Goal: Check status: Check status

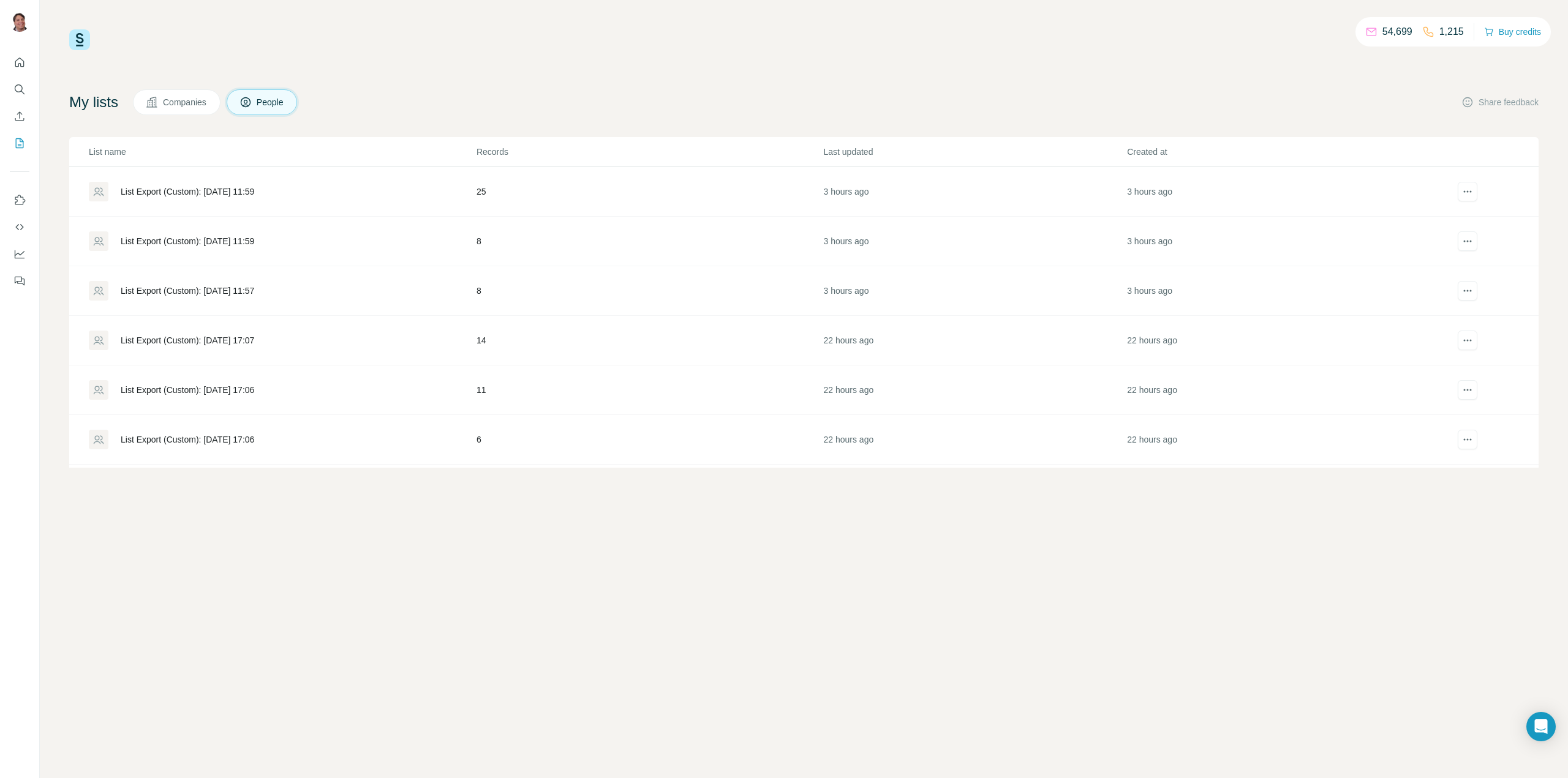
click at [238, 191] on div "List Export (Custom): [DATE] 11:59" at bounding box center [188, 192] width 134 height 12
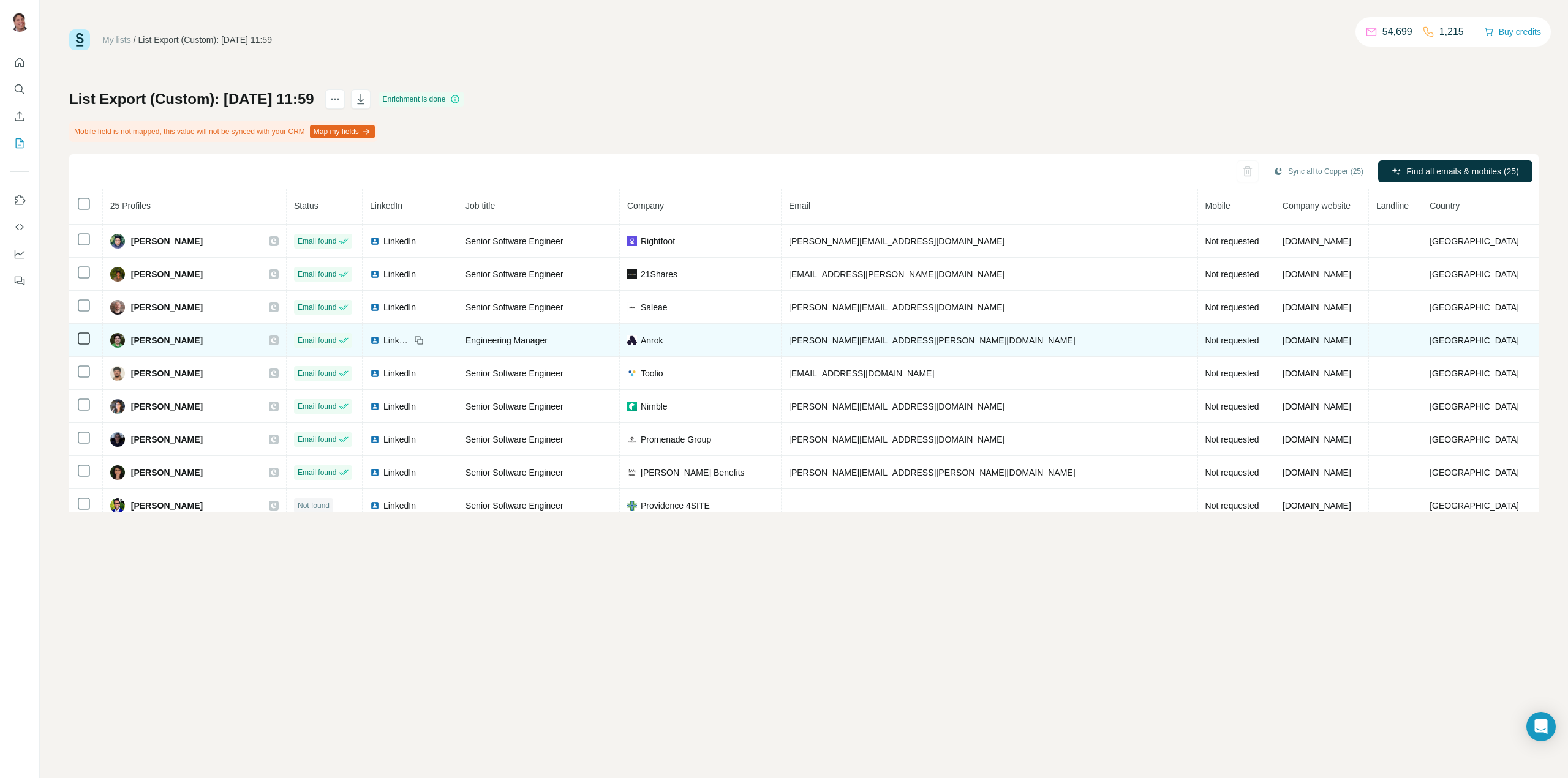
scroll to position [536, 0]
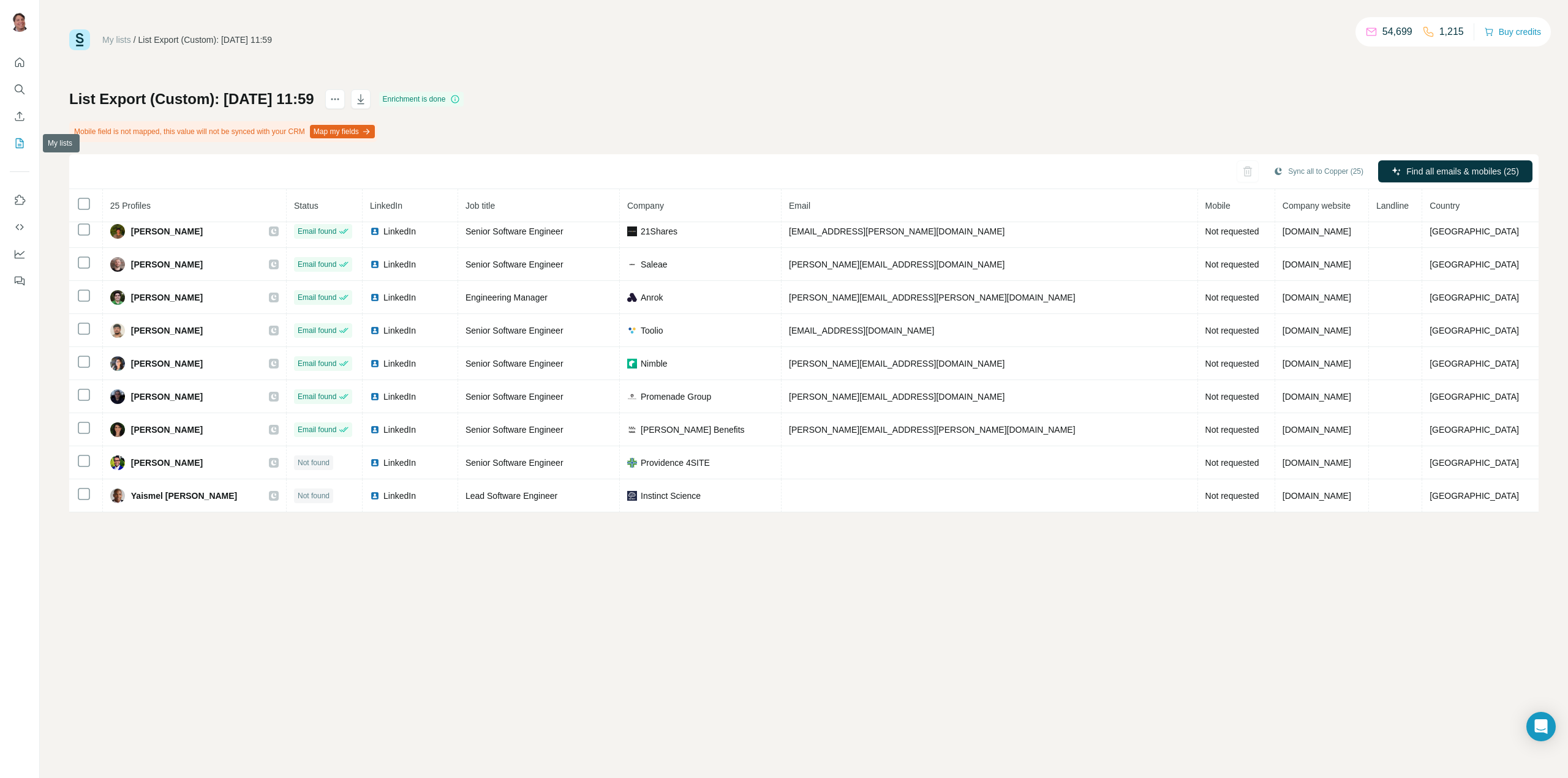
click at [17, 144] on icon "My lists" at bounding box center [20, 143] width 12 height 12
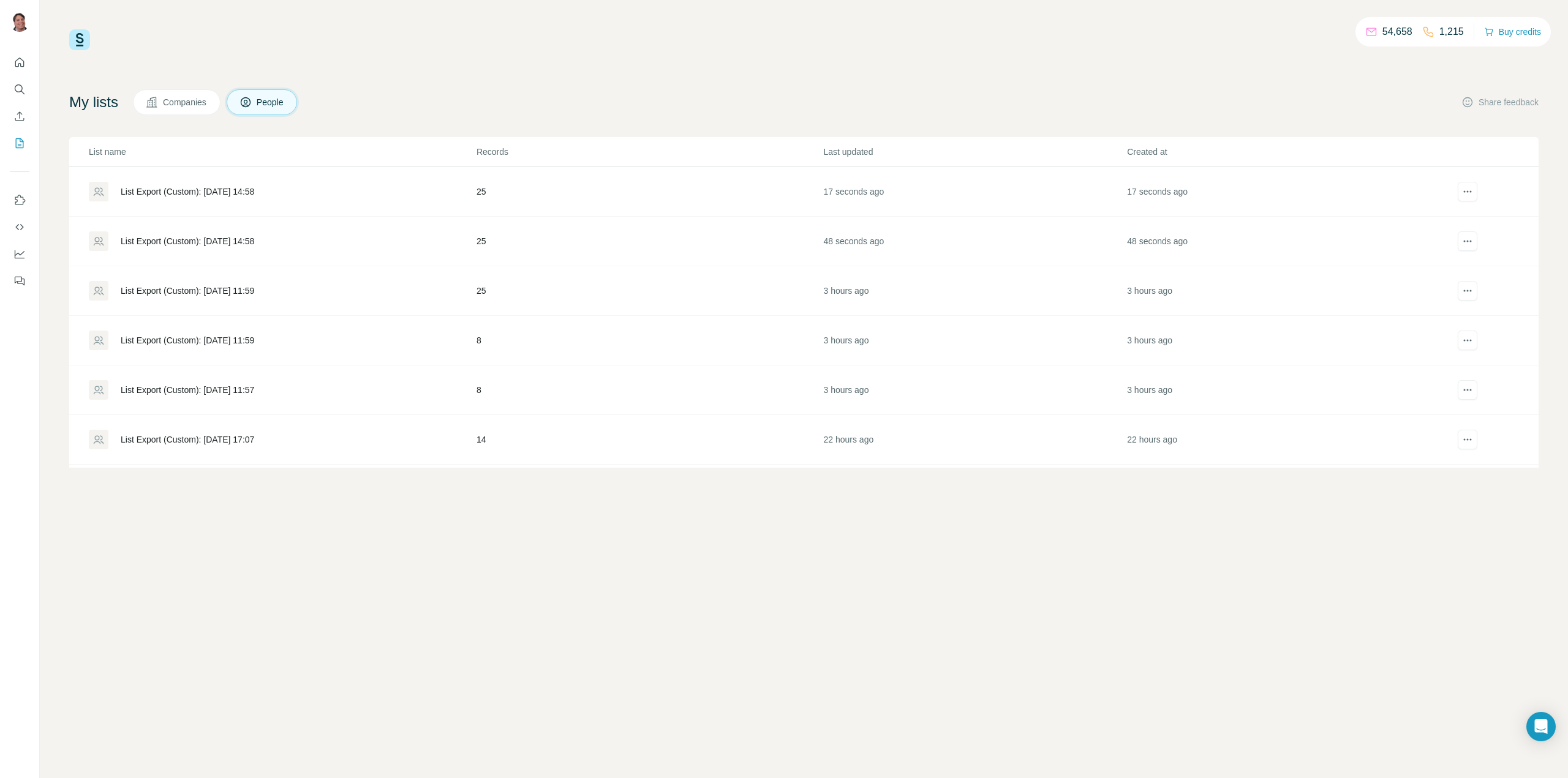
click at [241, 240] on div "List Export (Custom): [DATE] 14:58" at bounding box center [188, 241] width 134 height 12
click at [254, 289] on div "List Export (Custom): [DATE] 11:59" at bounding box center [188, 291] width 134 height 12
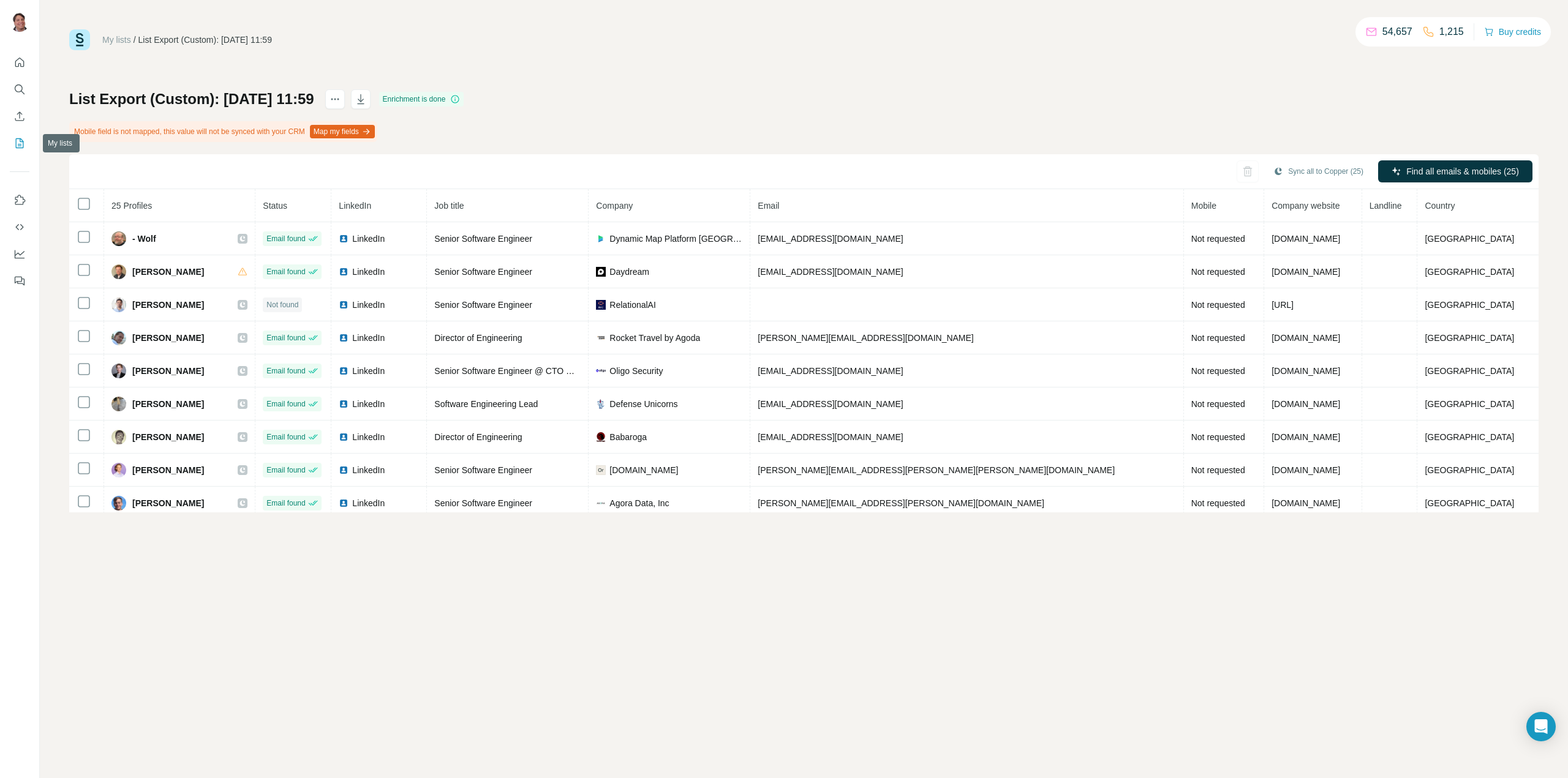
click at [15, 145] on icon "My lists" at bounding box center [20, 143] width 12 height 12
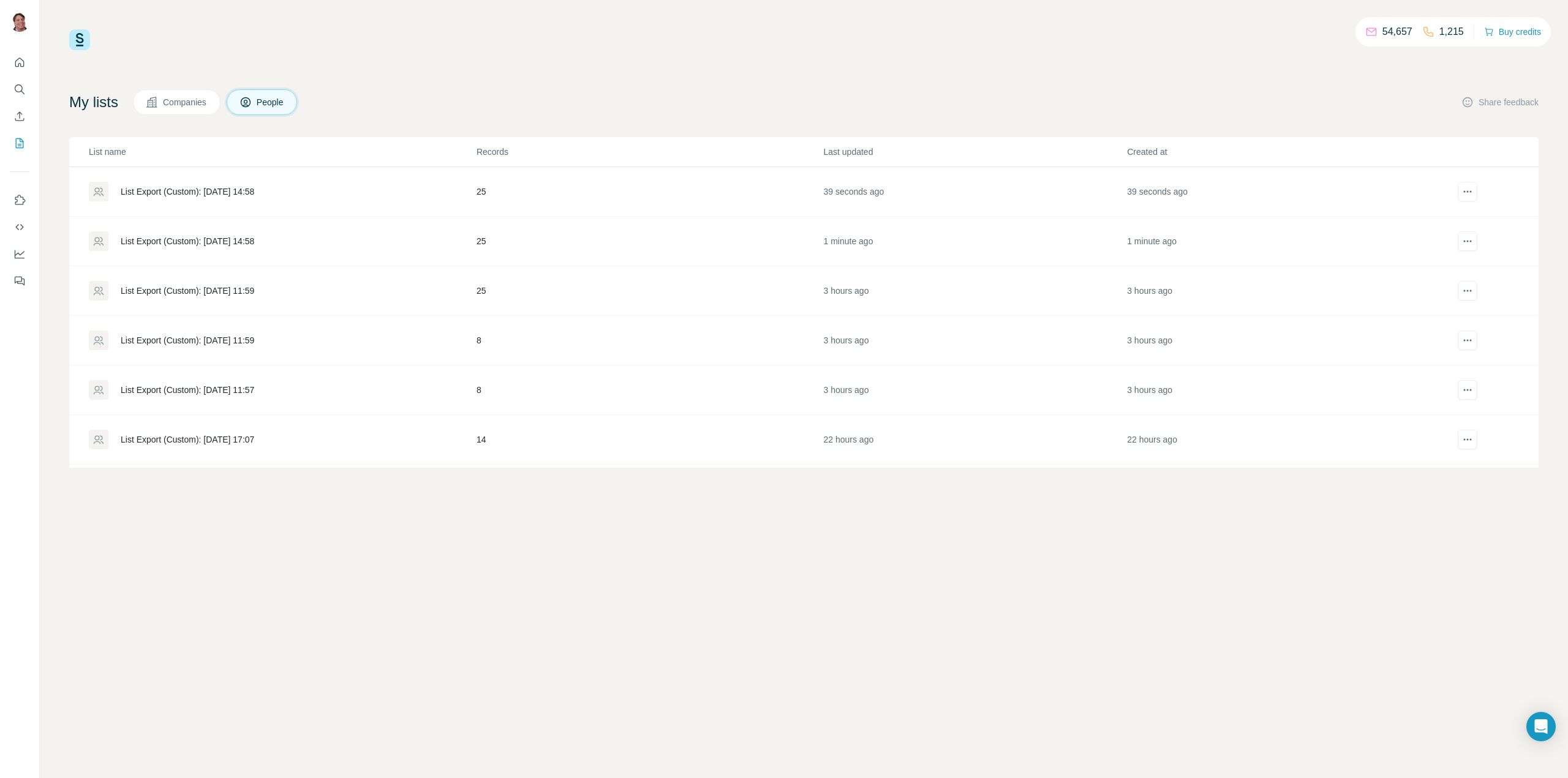
click at [214, 238] on div "List Export (Custom): [DATE] 14:58" at bounding box center [188, 241] width 134 height 12
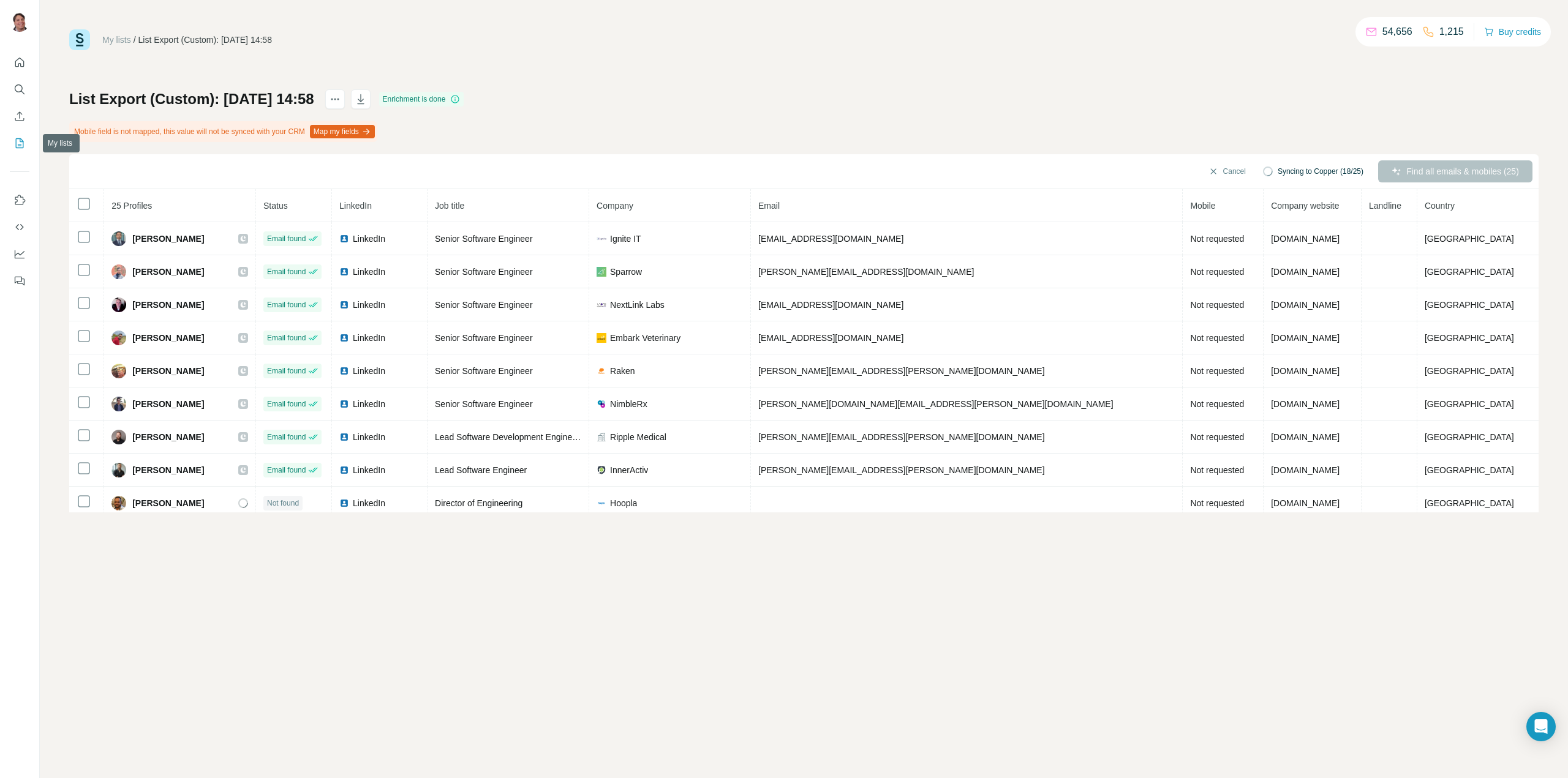
click at [19, 145] on icon "My lists" at bounding box center [21, 143] width 6 height 8
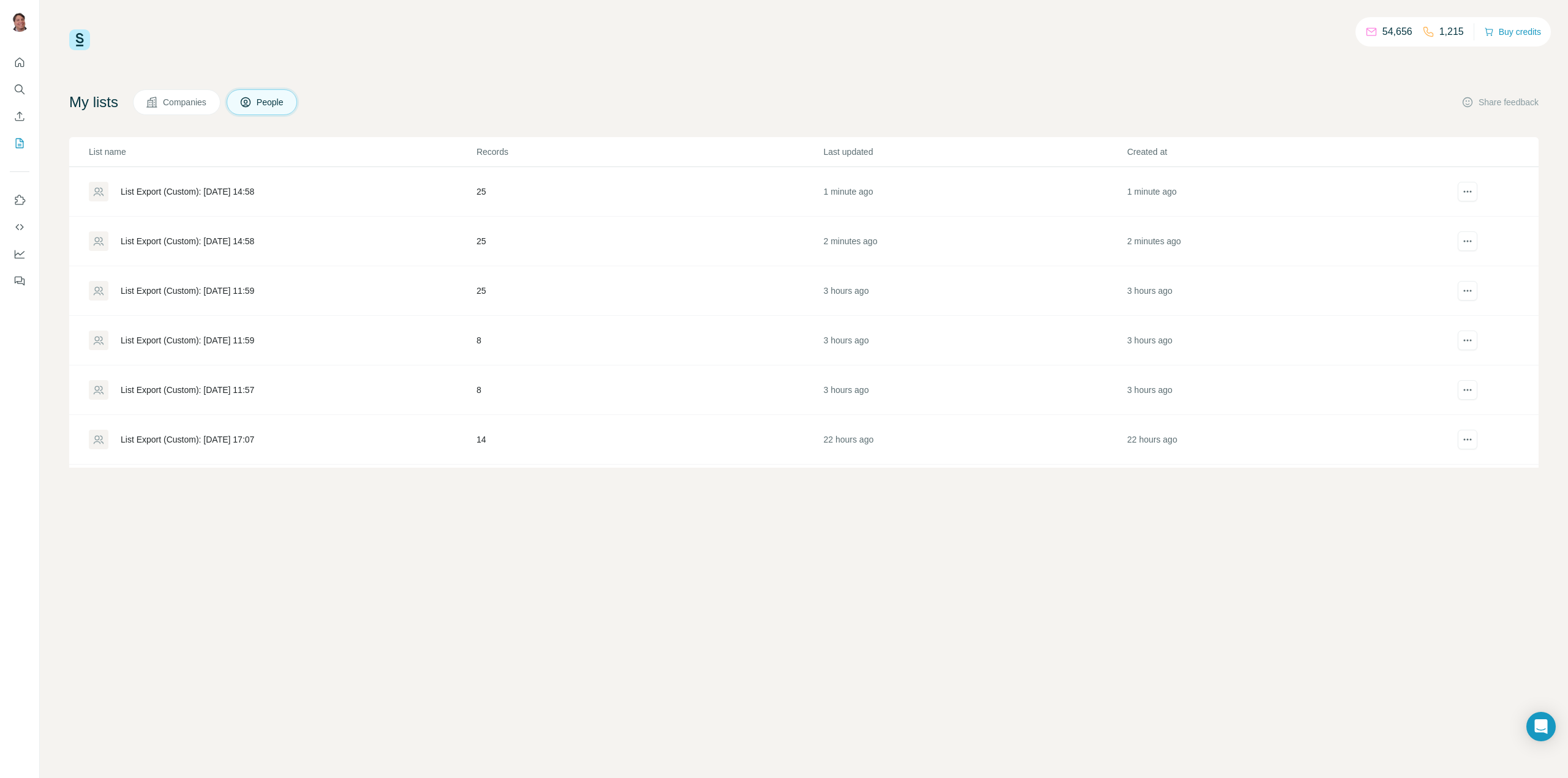
click at [238, 189] on div "List Export (Custom): [DATE] 14:58" at bounding box center [188, 192] width 134 height 12
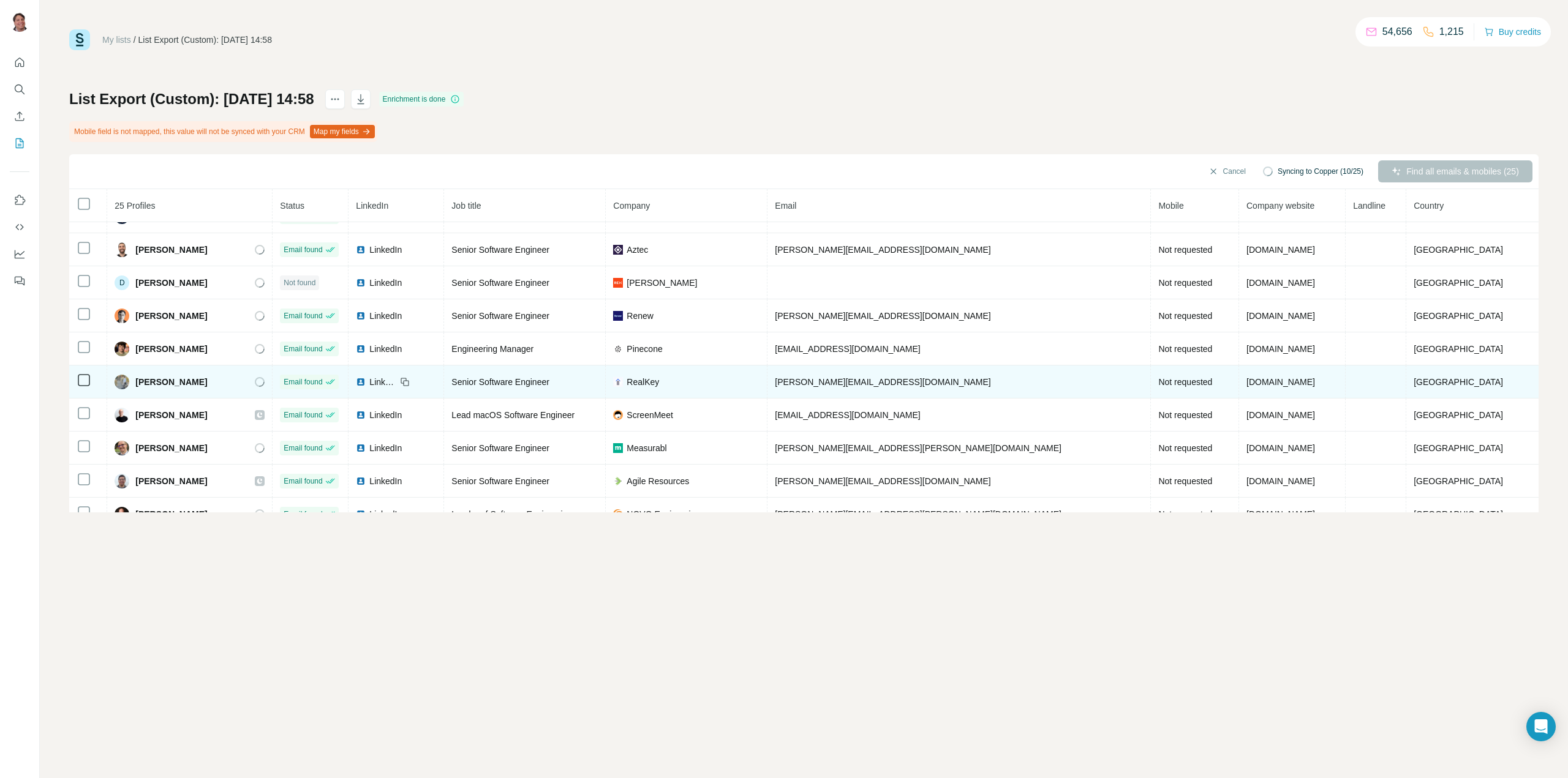
scroll to position [371, 0]
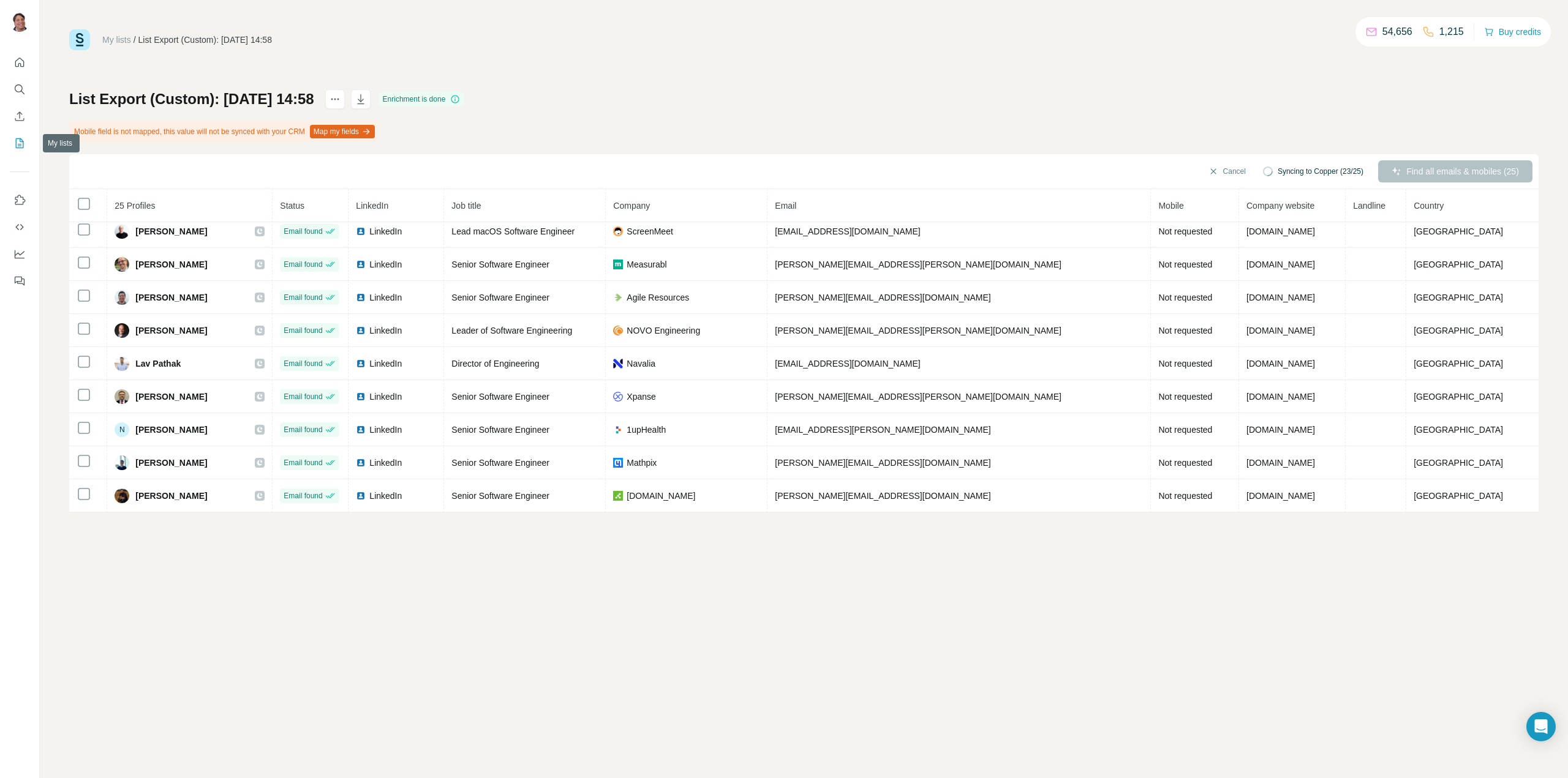
click at [14, 145] on icon "My lists" at bounding box center [20, 143] width 12 height 12
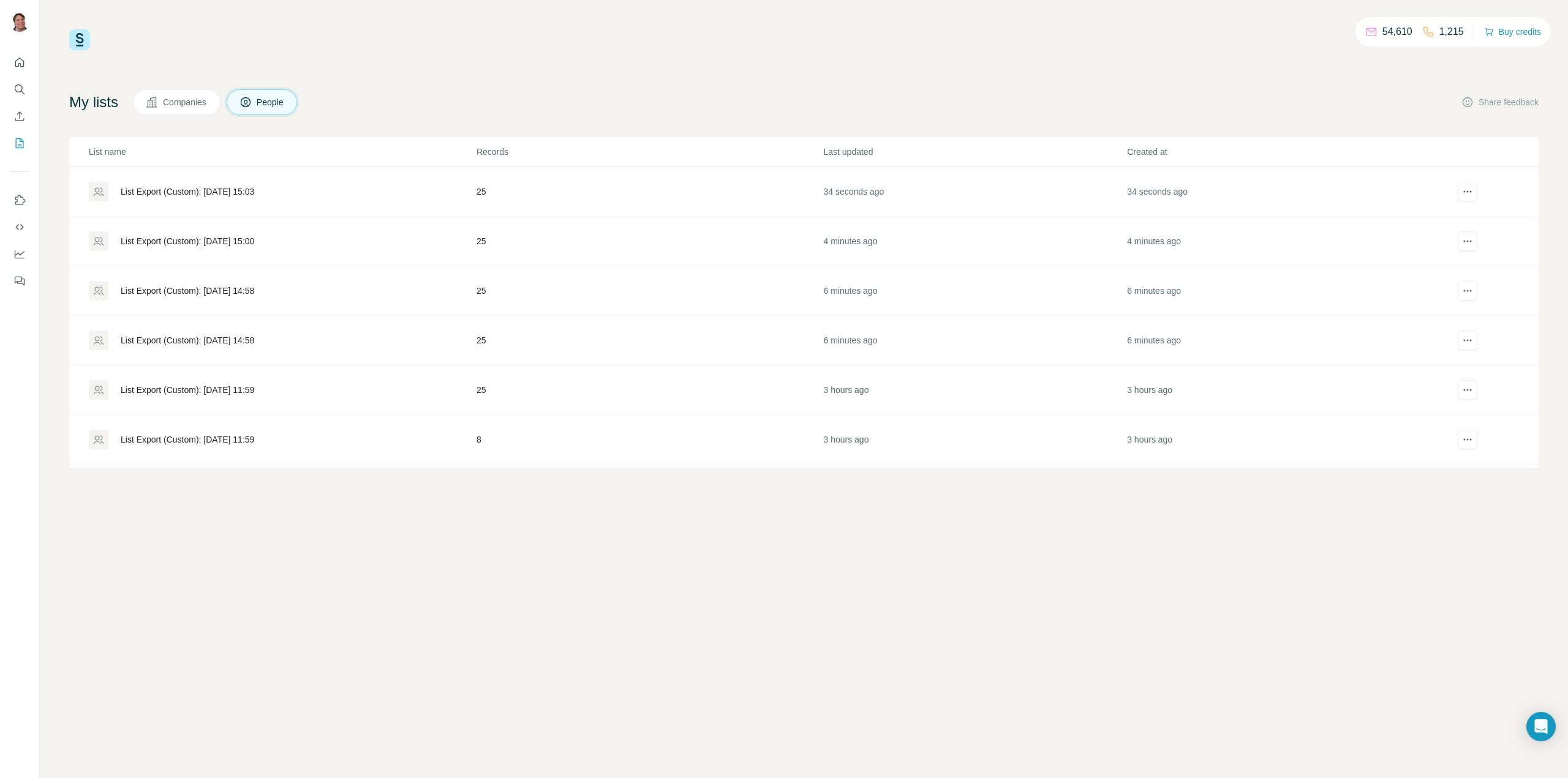
click at [223, 238] on div "List Export (Custom): 28/08/2025 15:00" at bounding box center [188, 241] width 134 height 12
